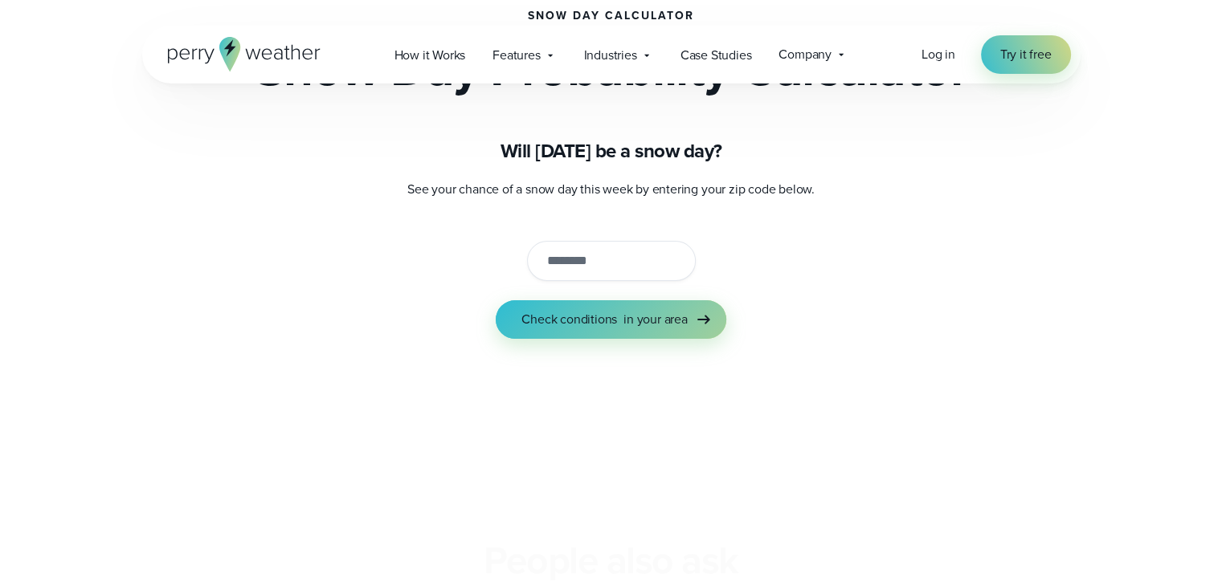
scroll to position [241, 0]
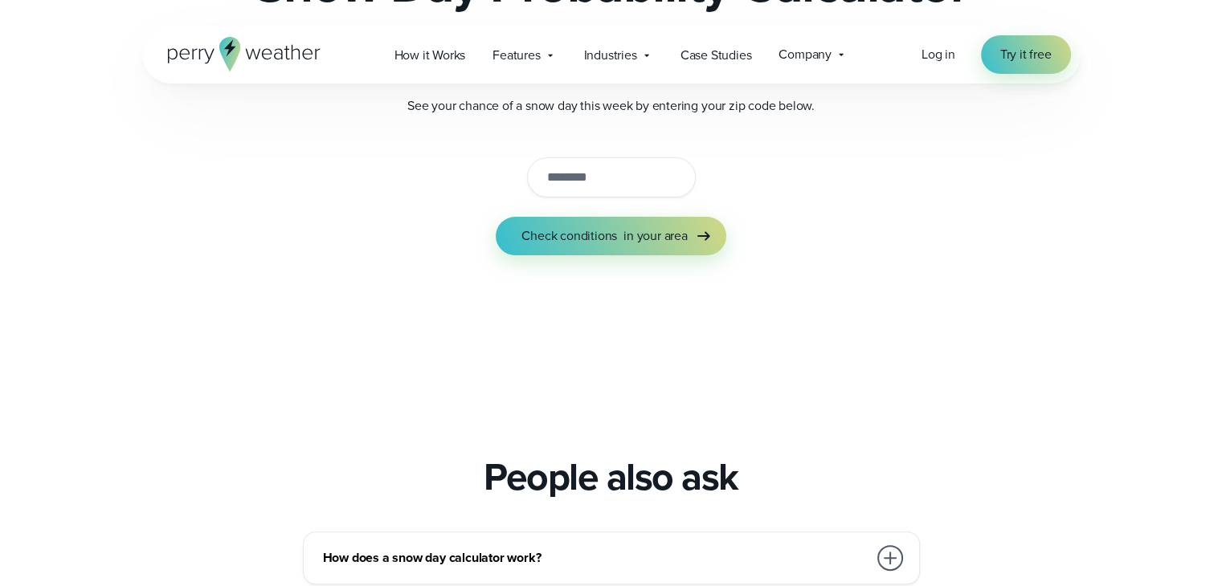
click at [575, 184] on input "string" at bounding box center [611, 177] width 169 height 40
type input "*****"
click at [583, 236] on span "Check conditions" at bounding box center [569, 236] width 96 height 19
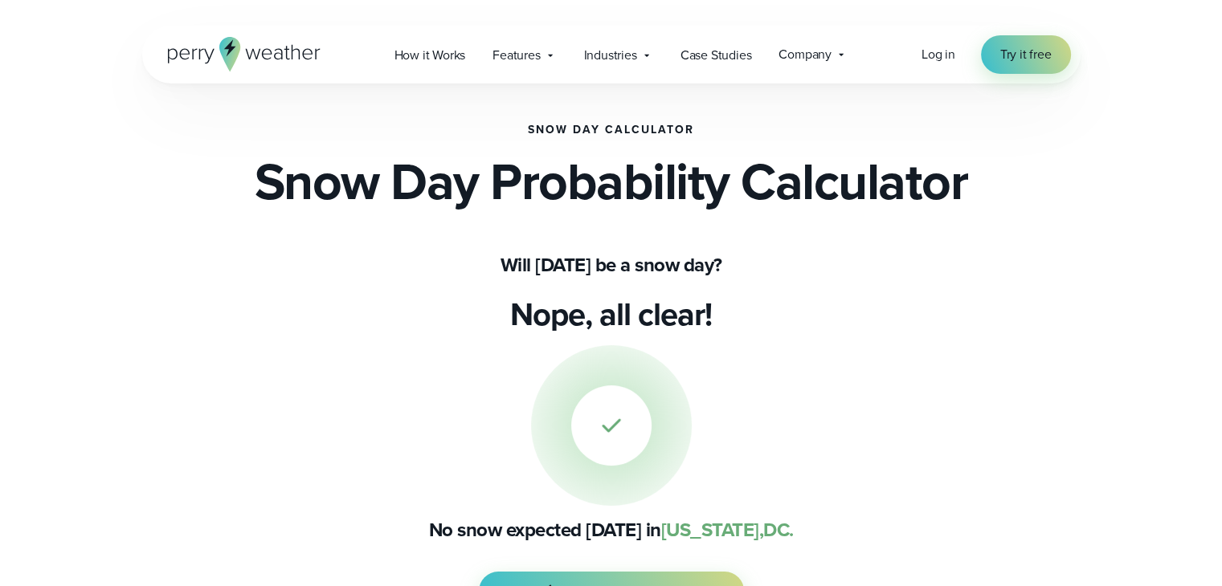
scroll to position [0, 0]
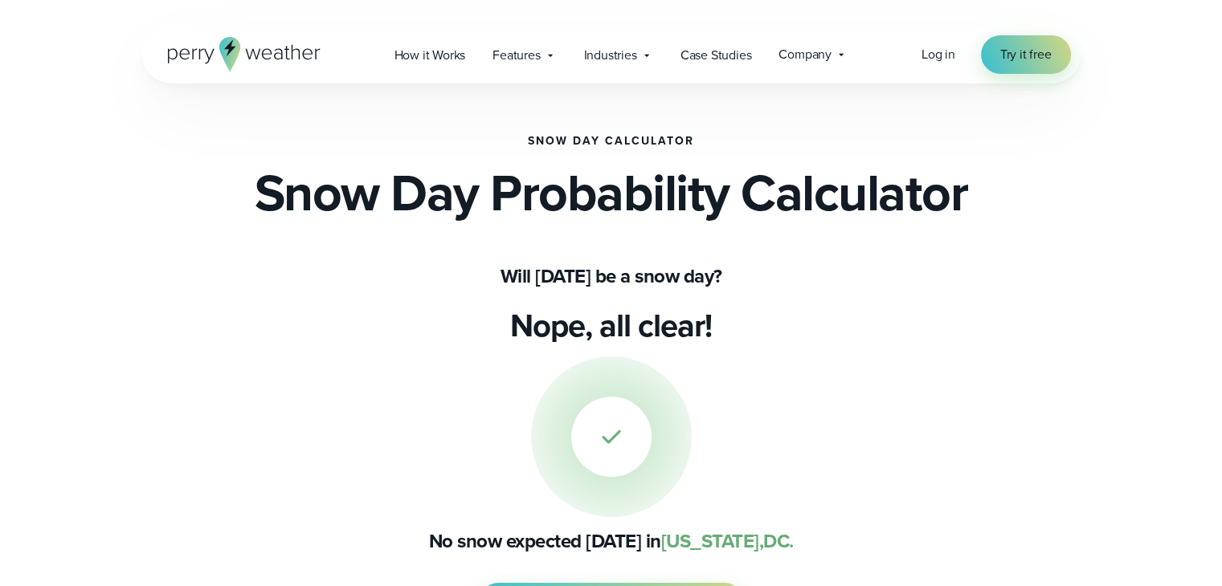
click at [218, 52] on icon at bounding box center [244, 54] width 153 height 35
